Goal: Task Accomplishment & Management: Use online tool/utility

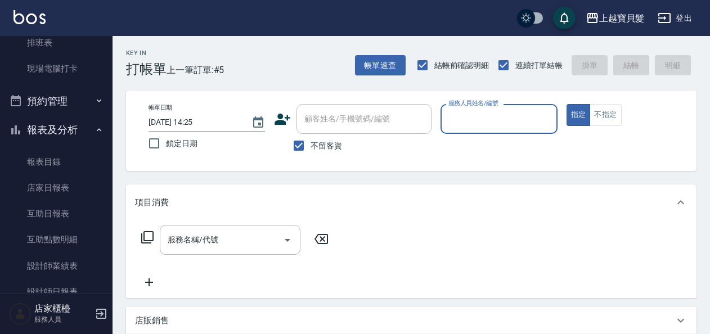
scroll to position [340, 0]
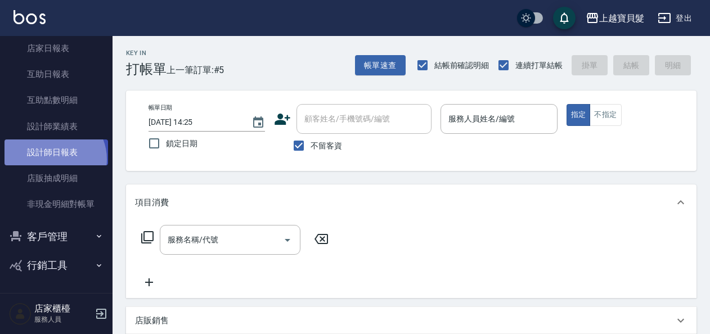
click at [53, 159] on link "設計師日報表" at bounding box center [55, 152] width 103 height 26
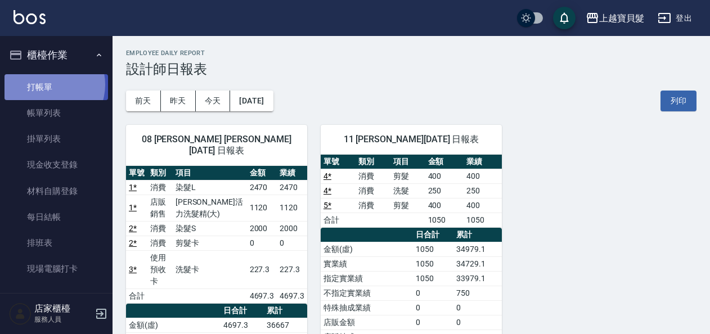
click at [46, 84] on link "打帳單" at bounding box center [55, 87] width 103 height 26
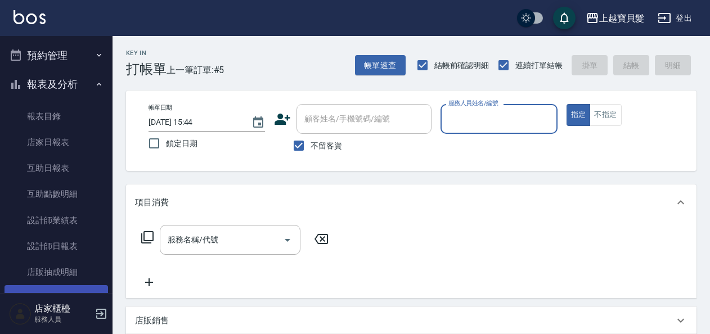
scroll to position [340, 0]
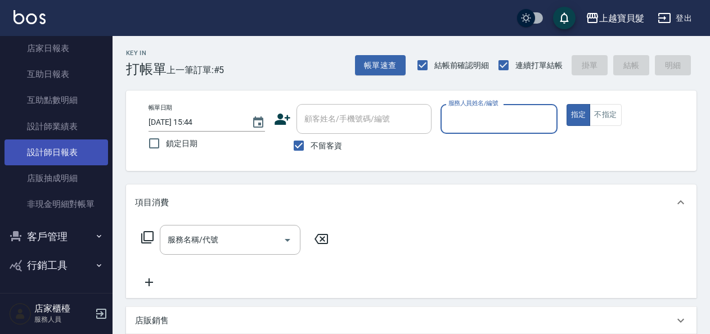
click at [46, 153] on link "設計師日報表" at bounding box center [55, 152] width 103 height 26
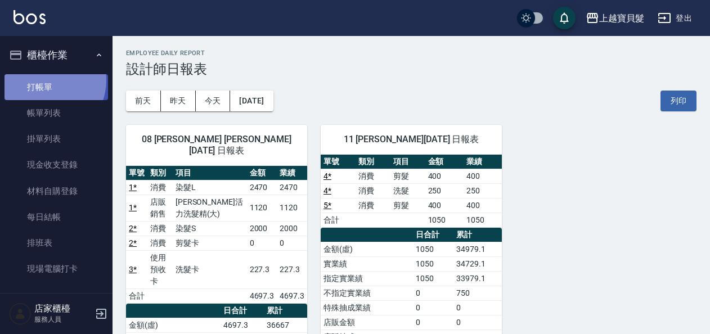
click at [43, 80] on link "打帳單" at bounding box center [55, 87] width 103 height 26
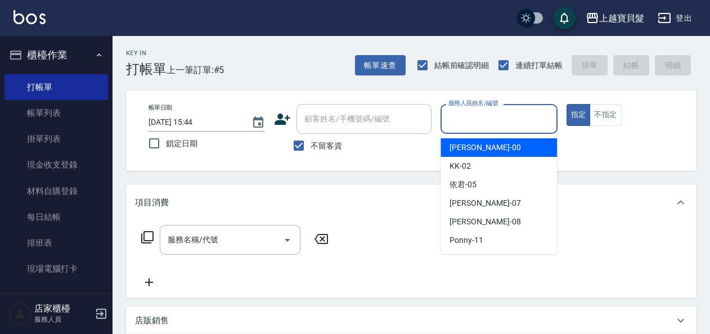
click at [526, 123] on input "服務人員姓名/編號" at bounding box center [498, 119] width 106 height 20
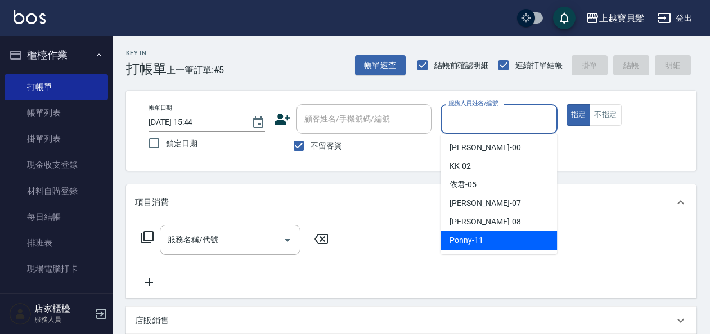
click at [504, 242] on div "Ponny -11" at bounding box center [498, 240] width 116 height 19
type input "Ponny-11"
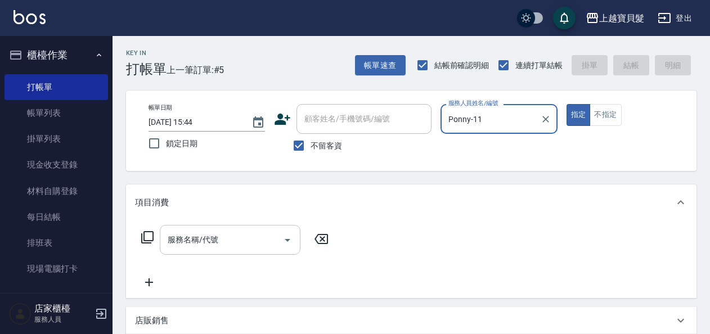
click at [222, 237] on input "服務名稱/代號" at bounding box center [222, 240] width 114 height 20
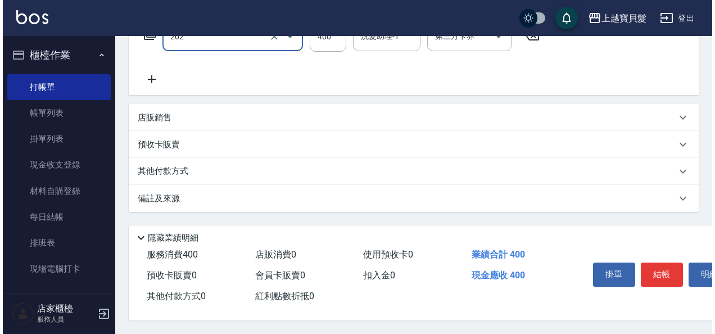
scroll to position [208, 0]
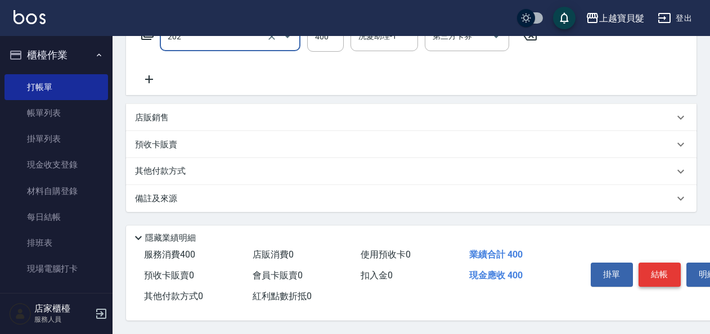
type input "剪髮(202)"
click at [651, 276] on button "結帳" at bounding box center [659, 275] width 42 height 24
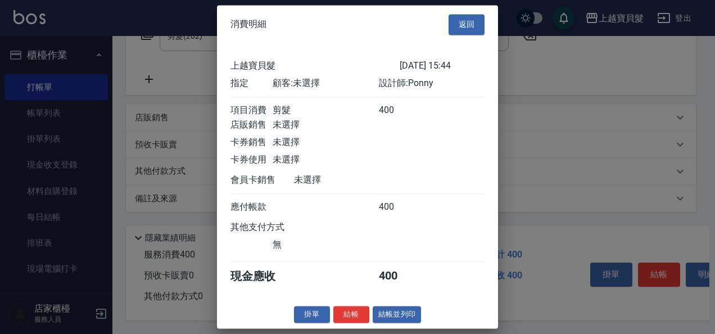
scroll to position [3, 0]
click at [406, 318] on button "結帳並列印" at bounding box center [397, 314] width 49 height 17
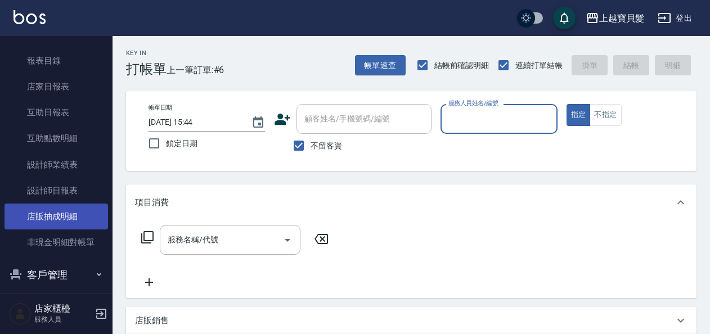
scroll to position [337, 0]
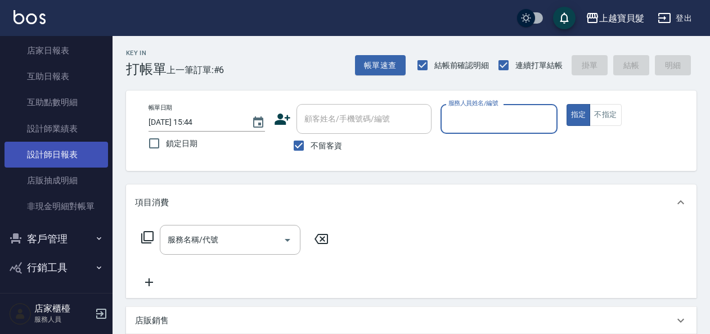
click at [51, 151] on link "設計師日報表" at bounding box center [55, 155] width 103 height 26
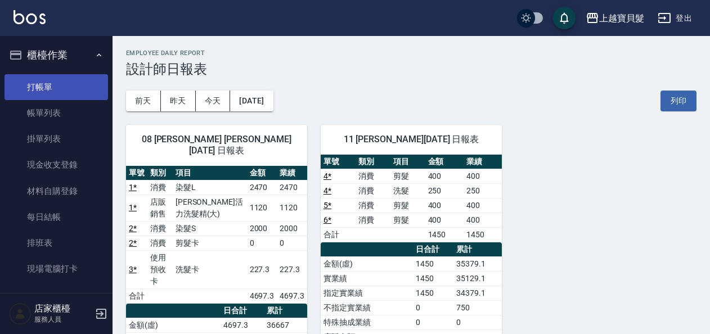
click at [35, 82] on link "打帳單" at bounding box center [55, 87] width 103 height 26
